Goal: Task Accomplishment & Management: Use online tool/utility

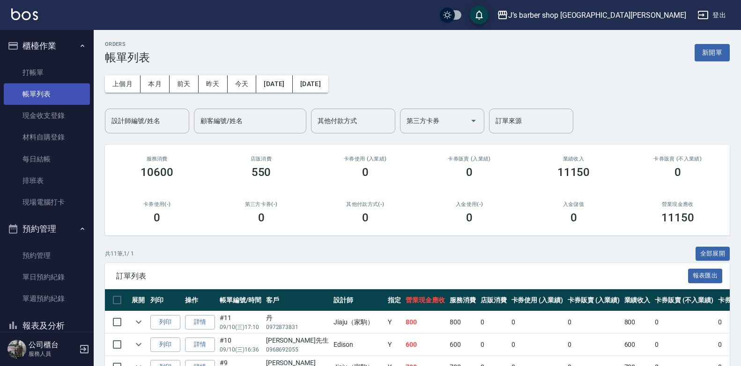
click at [66, 83] on link "帳單列表" at bounding box center [47, 94] width 86 height 22
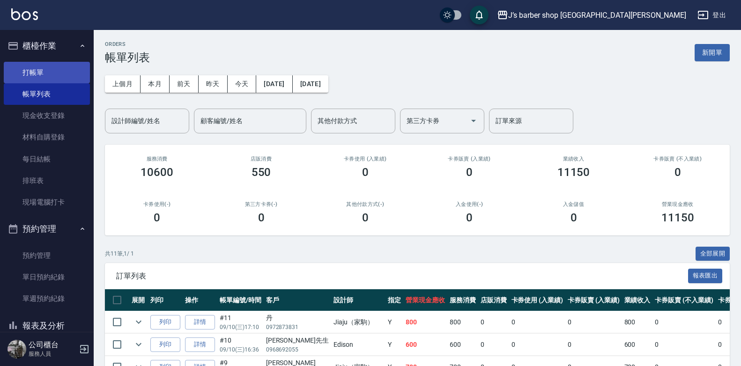
click at [66, 80] on link "打帳單" at bounding box center [47, 73] width 86 height 22
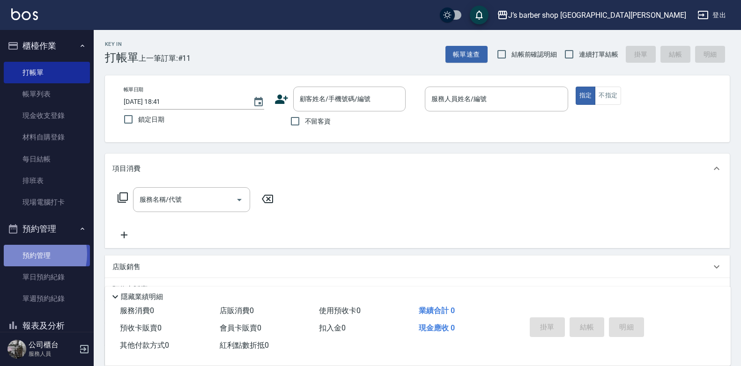
click at [29, 254] on link "預約管理" at bounding box center [47, 256] width 86 height 22
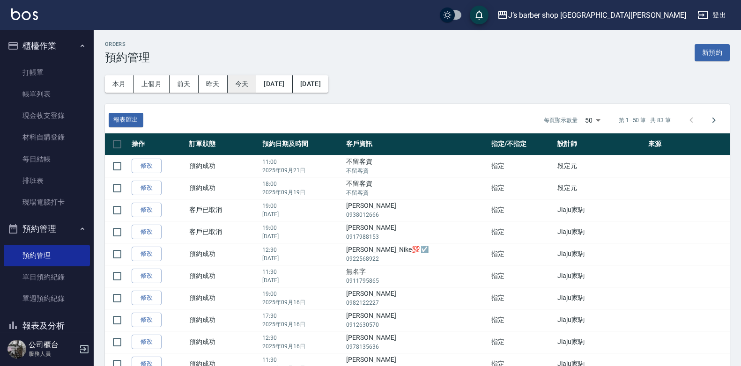
click at [235, 85] on button "今天" at bounding box center [242, 83] width 29 height 17
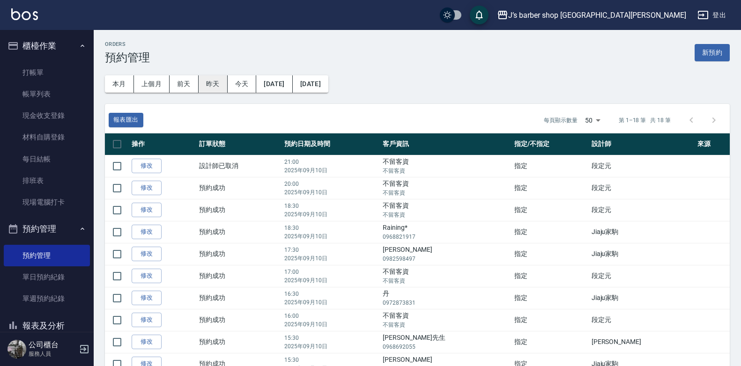
click at [214, 91] on button "昨天" at bounding box center [213, 83] width 29 height 17
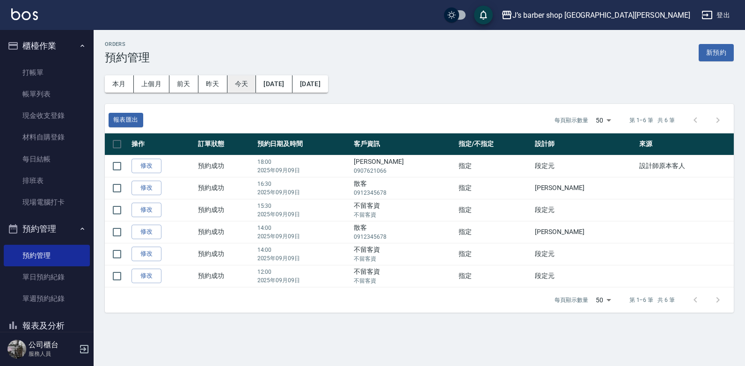
click at [229, 87] on button "今天" at bounding box center [242, 83] width 29 height 17
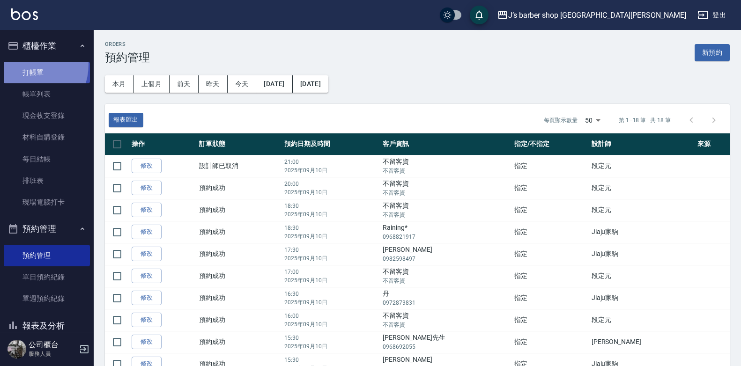
click at [29, 65] on link "打帳單" at bounding box center [47, 73] width 86 height 22
